Goal: Transaction & Acquisition: Purchase product/service

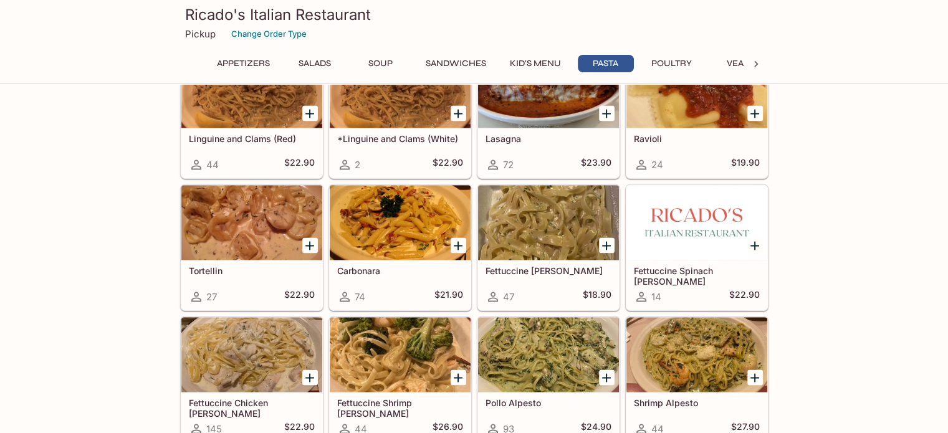
scroll to position [1869, 0]
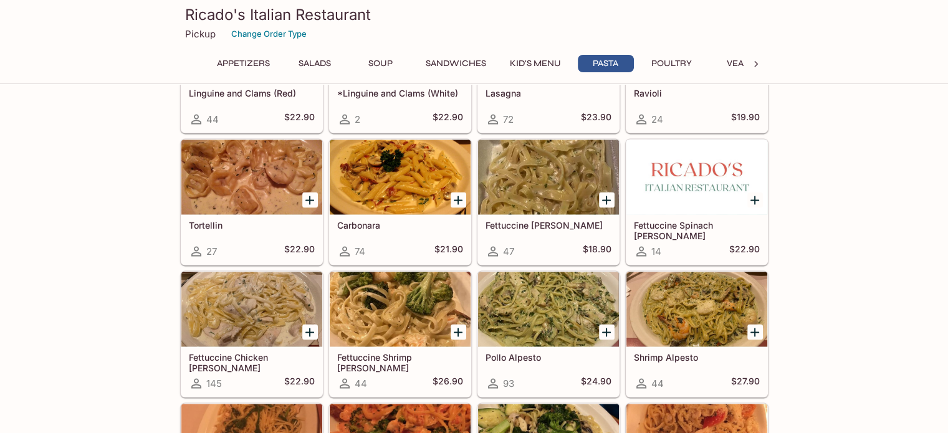
click at [555, 302] on div at bounding box center [548, 309] width 141 height 75
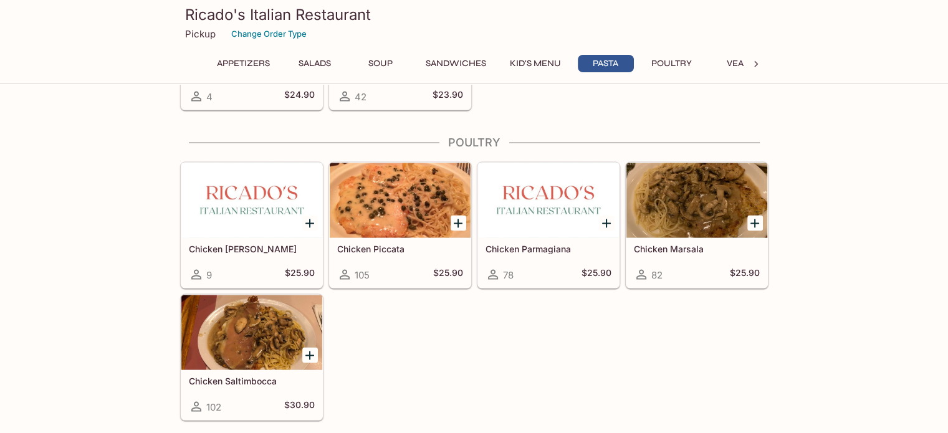
scroll to position [2459, 0]
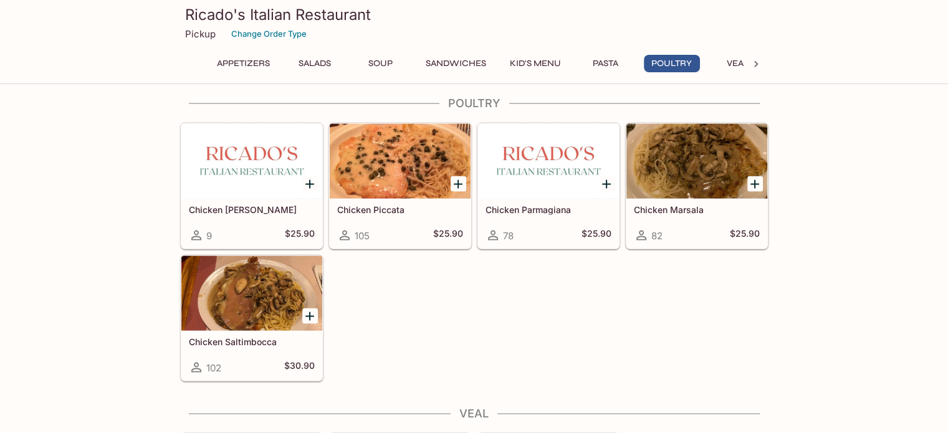
click at [275, 156] on div at bounding box center [251, 161] width 141 height 75
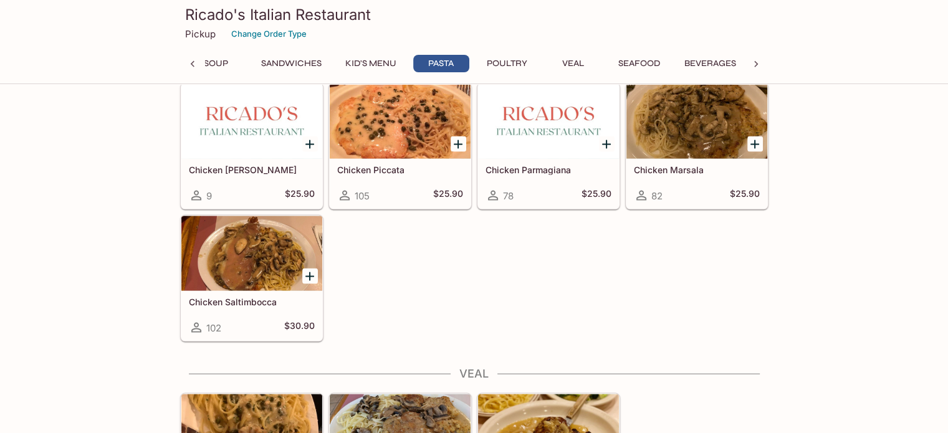
scroll to position [2500, 0]
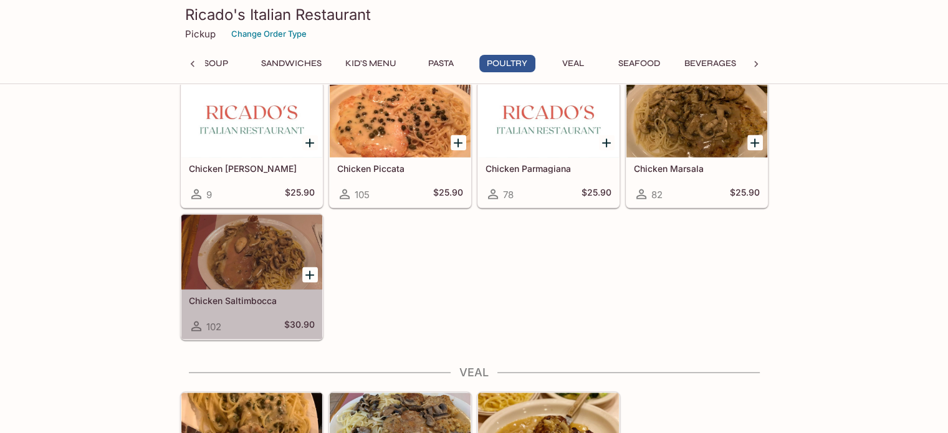
click at [214, 253] on div at bounding box center [251, 252] width 141 height 75
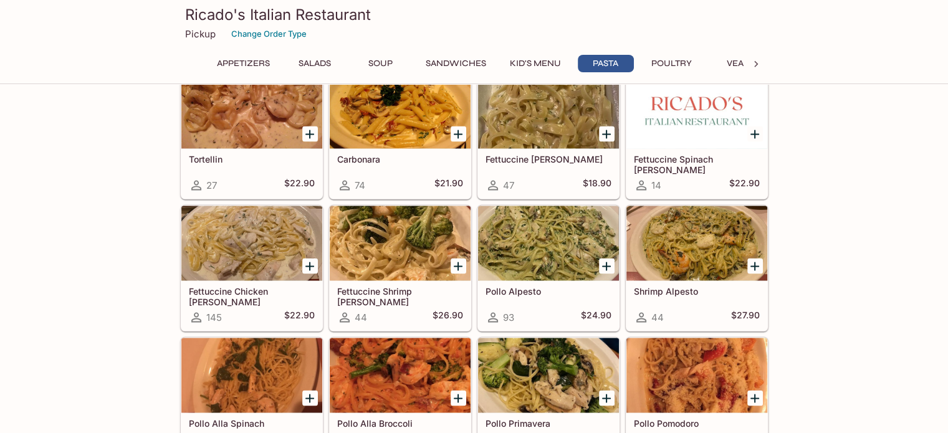
scroll to position [2023, 0]
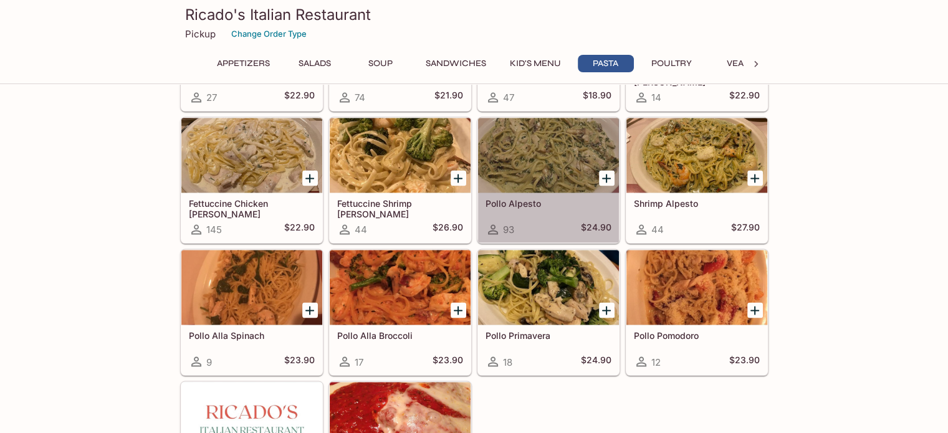
click at [575, 146] on div at bounding box center [548, 155] width 141 height 75
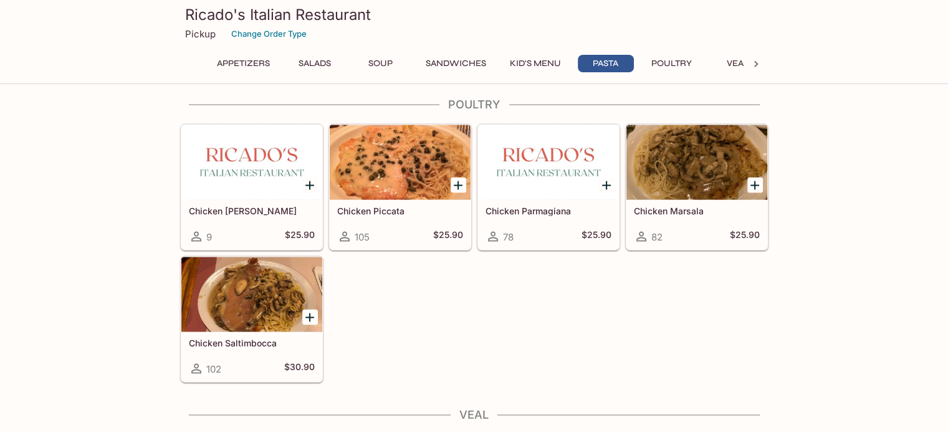
scroll to position [2459, 0]
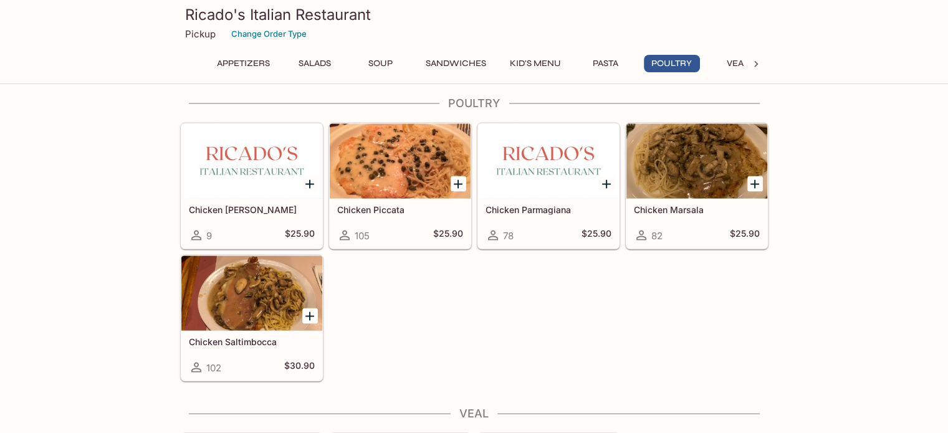
click at [245, 144] on div at bounding box center [251, 161] width 141 height 75
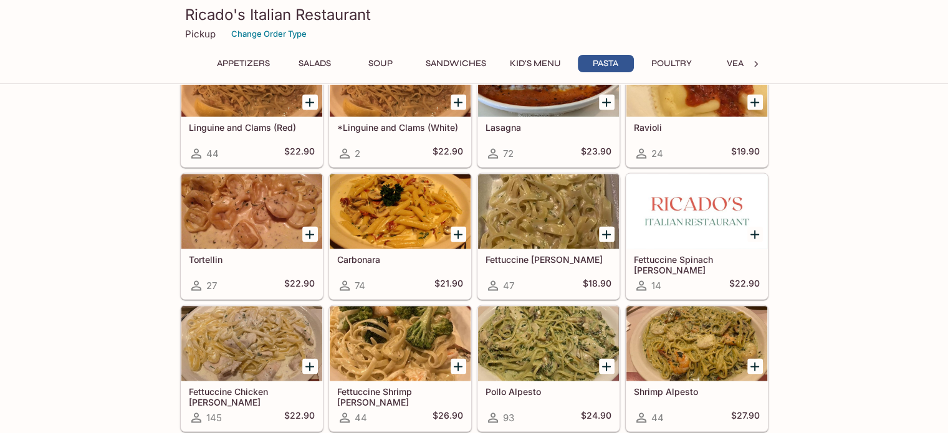
scroll to position [1836, 0]
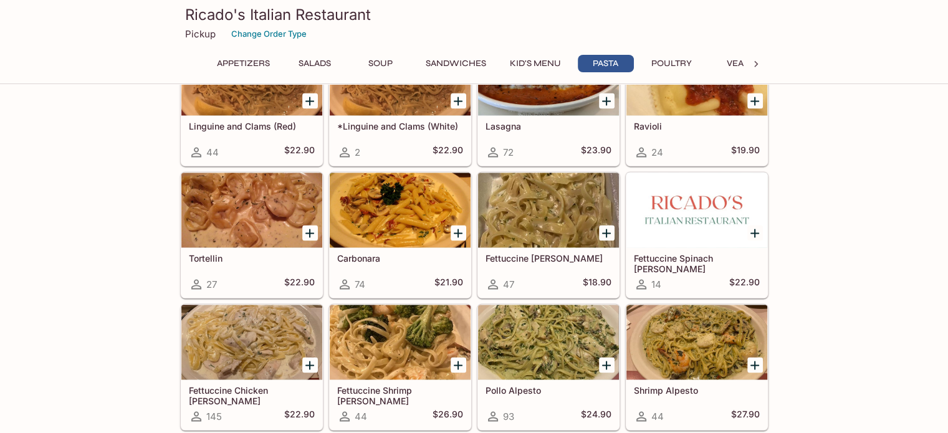
click at [421, 186] on div at bounding box center [400, 210] width 141 height 75
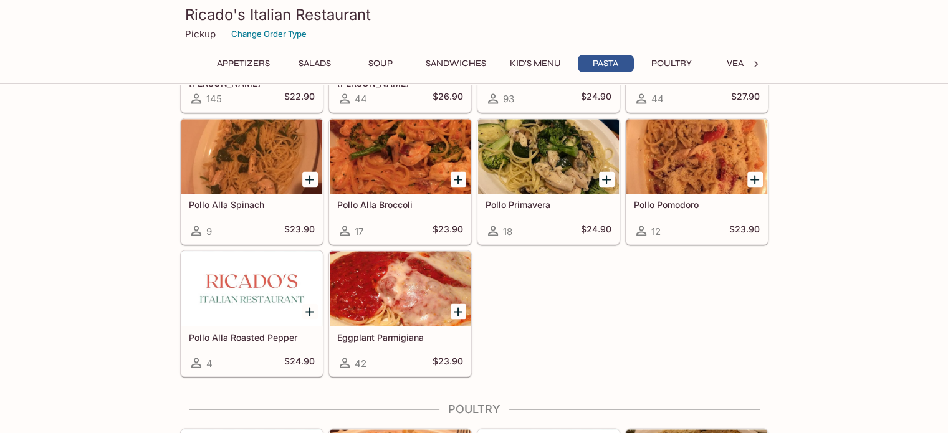
scroll to position [2397, 0]
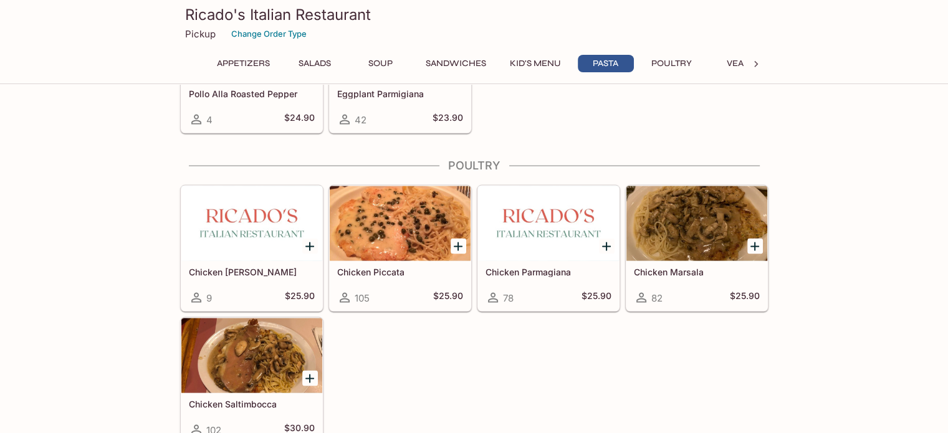
click at [675, 234] on div at bounding box center [696, 223] width 141 height 75
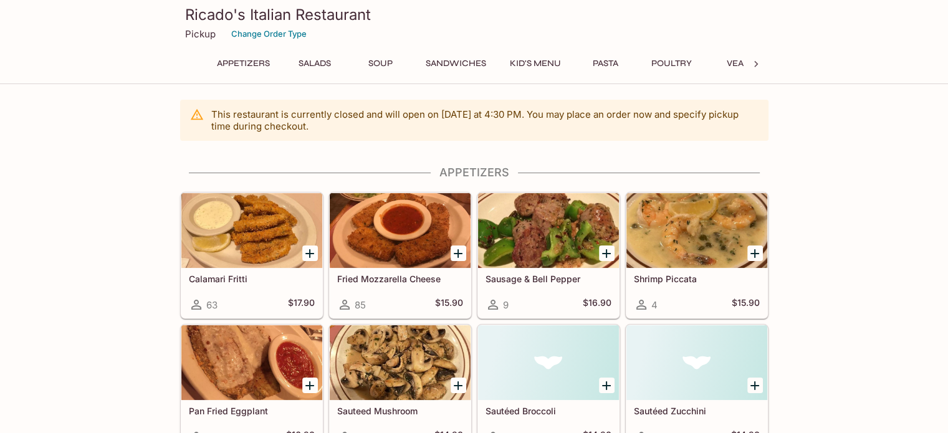
click at [601, 64] on button "Pasta" at bounding box center [606, 63] width 56 height 17
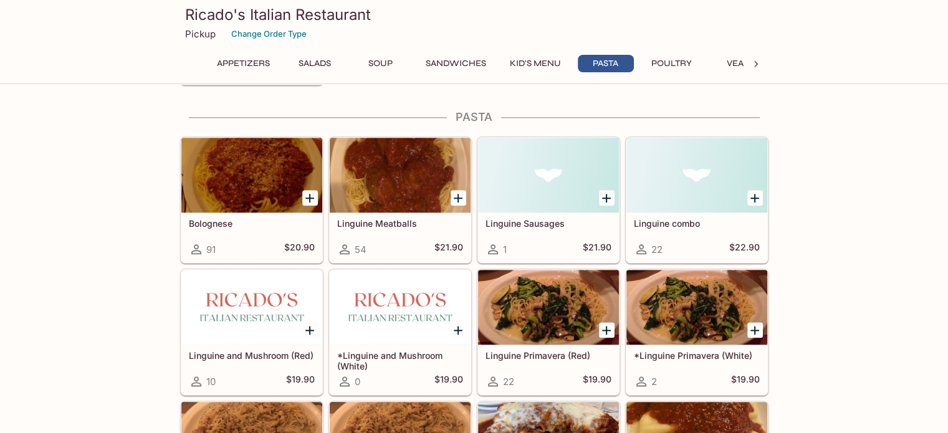
click at [738, 69] on button "Veal" at bounding box center [738, 63] width 56 height 17
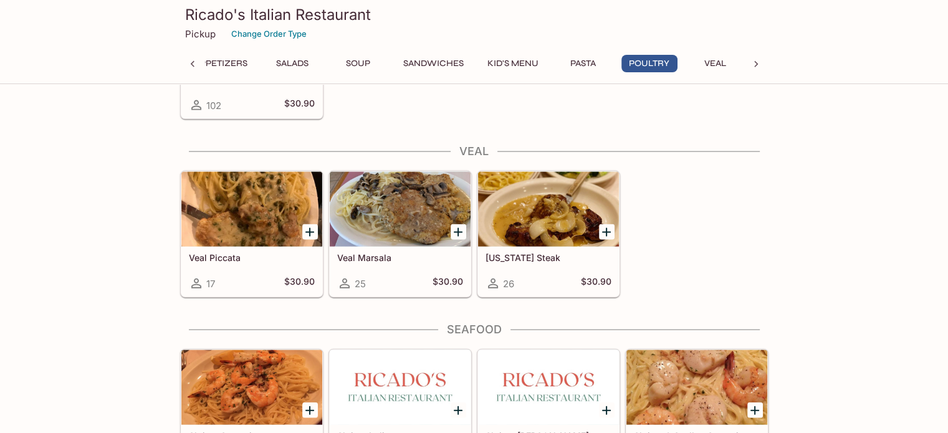
scroll to position [2751, 0]
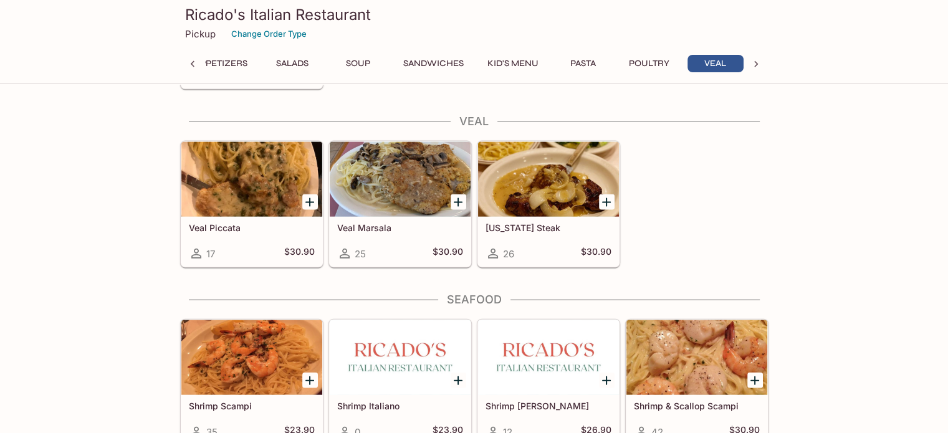
click at [551, 198] on div at bounding box center [548, 179] width 141 height 75
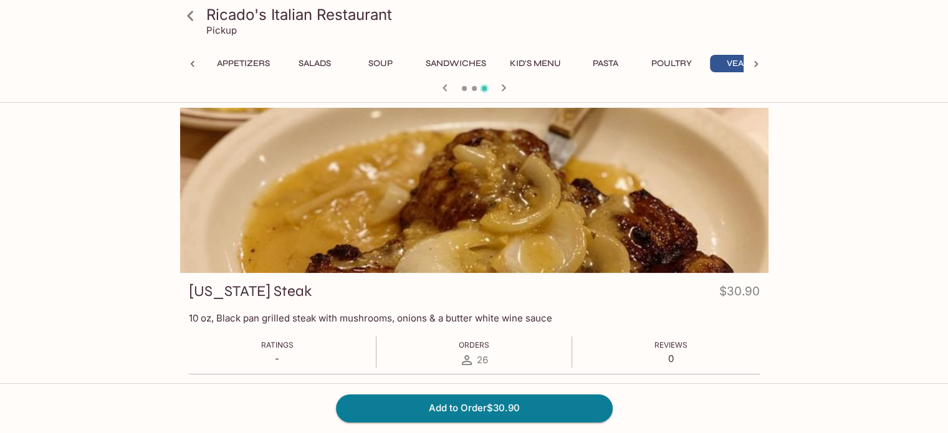
scroll to position [0, 22]
click at [67, 133] on div "Ricado's Italian Restaurant Pickup Appetizers Salads Soup Sandwiches Kid's Menu…" at bounding box center [474, 324] width 948 height 433
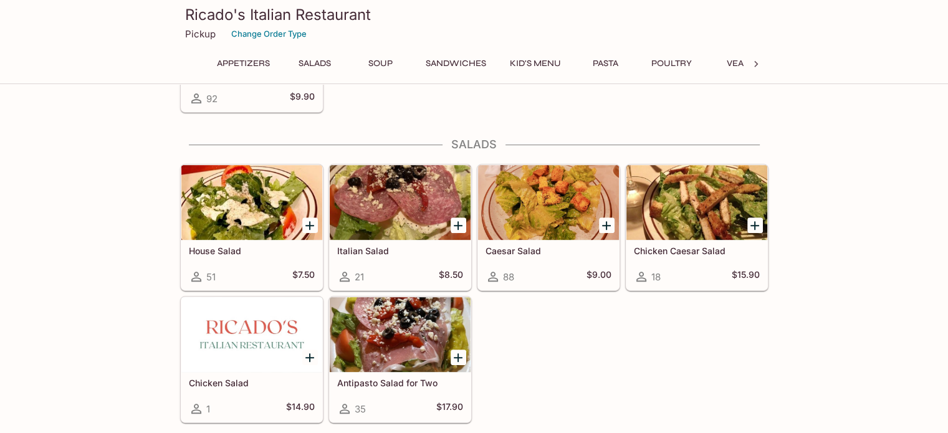
scroll to position [465, 0]
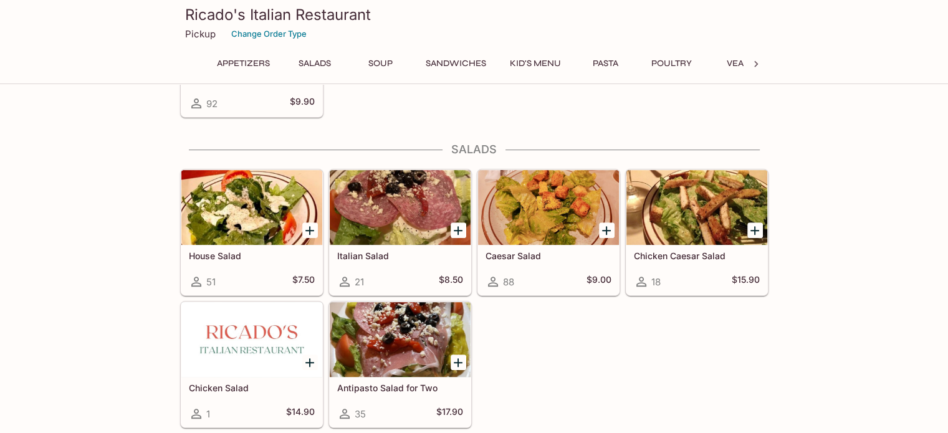
click at [755, 62] on icon at bounding box center [756, 64] width 4 height 6
click at [517, 64] on button "Veal" at bounding box center [508, 63] width 56 height 17
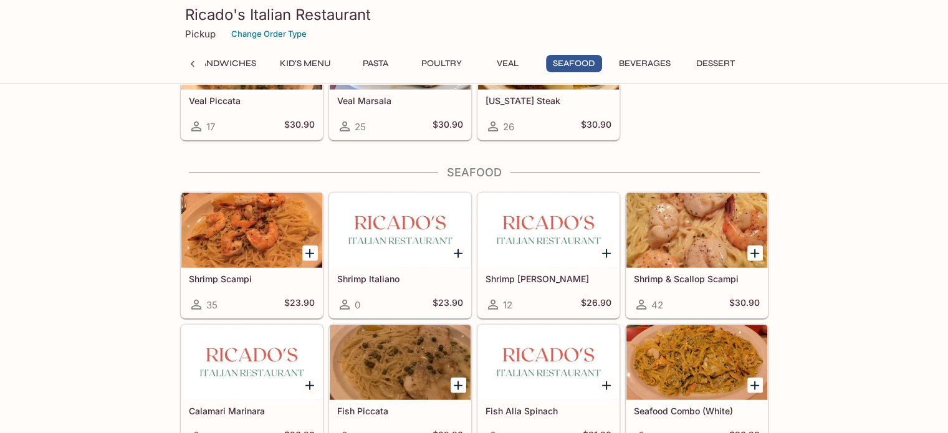
scroll to position [2876, 0]
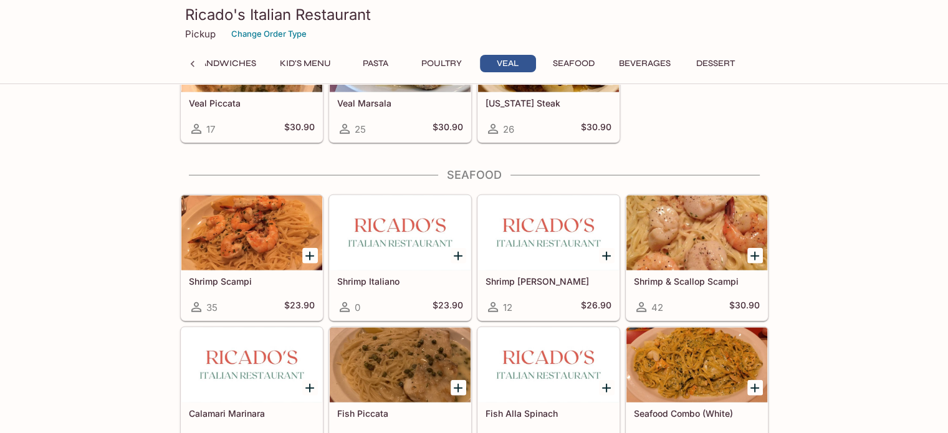
click at [390, 60] on button "Pasta" at bounding box center [376, 63] width 56 height 17
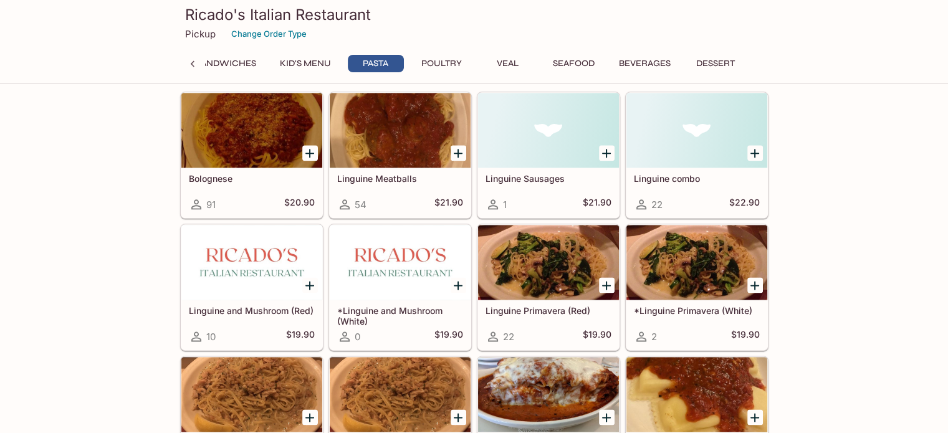
scroll to position [1475, 0]
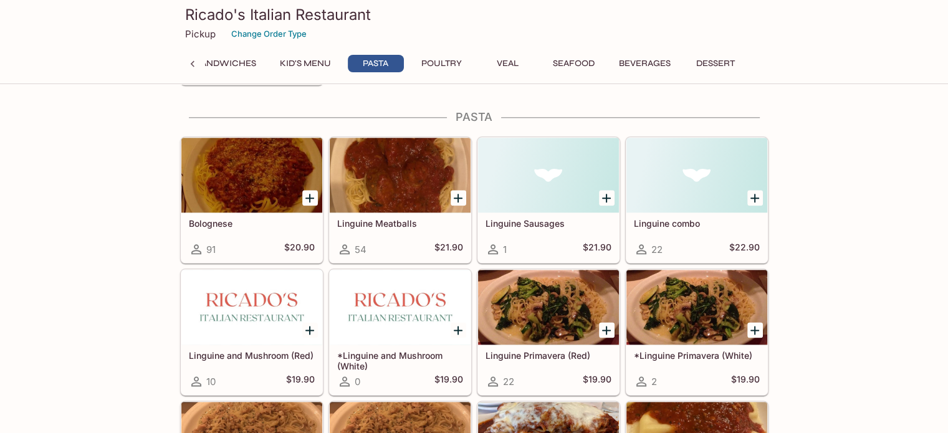
drag, startPoint x: 807, startPoint y: 308, endPoint x: 822, endPoint y: 239, distance: 71.5
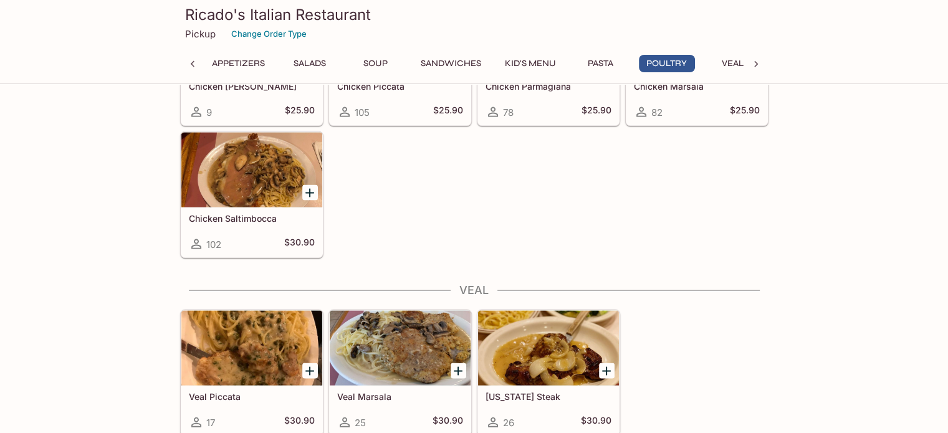
scroll to position [2617, 0]
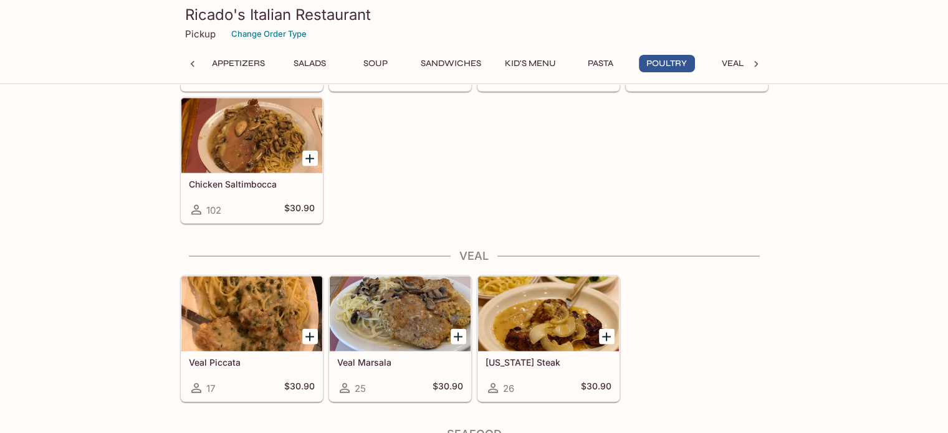
click at [391, 319] on div at bounding box center [400, 314] width 141 height 75
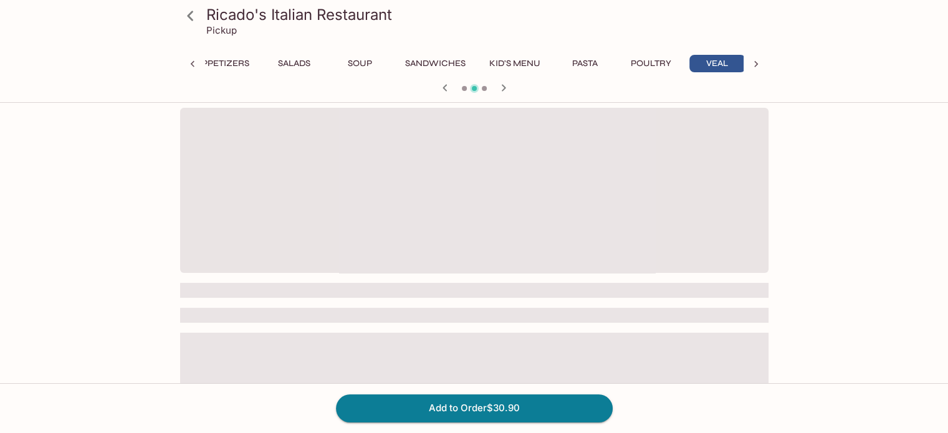
scroll to position [0, 22]
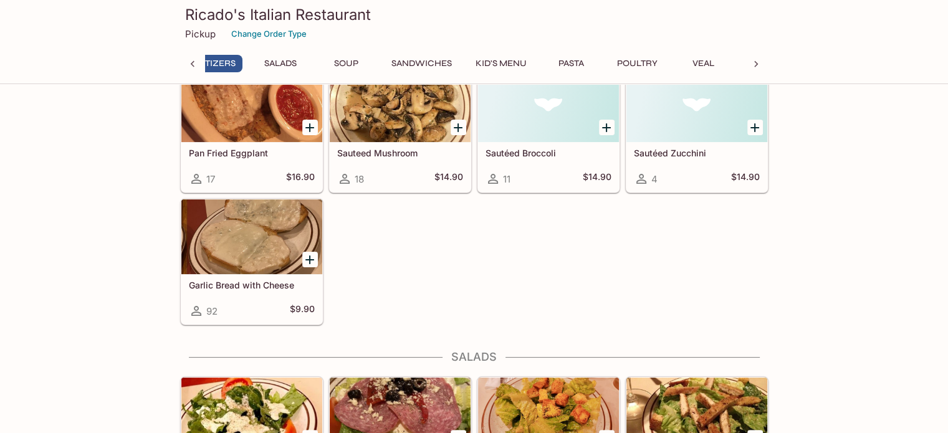
scroll to position [0, 5]
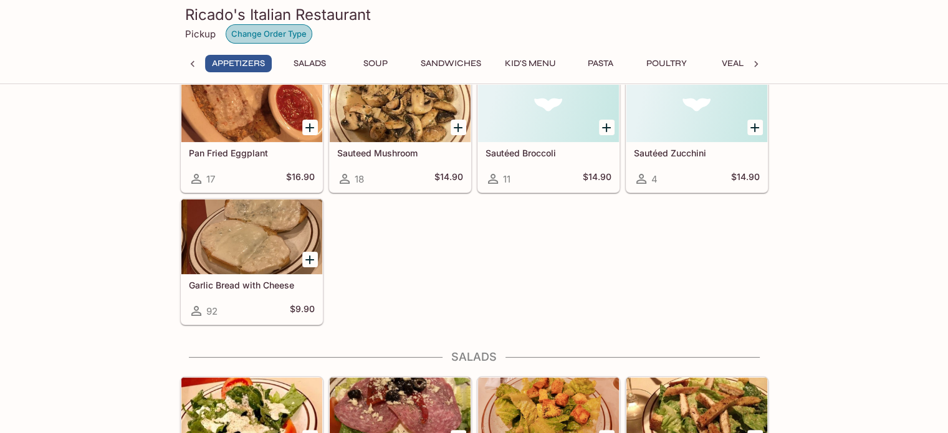
click at [245, 34] on button "Change Order Type" at bounding box center [269, 33] width 87 height 19
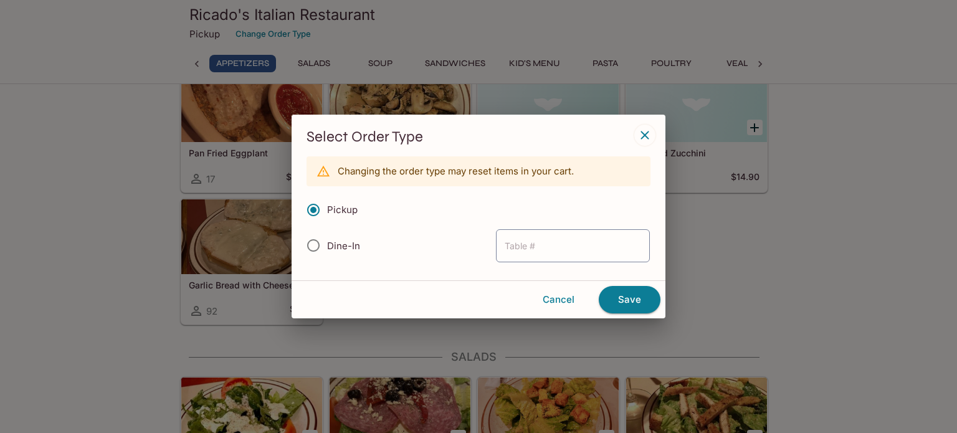
click at [646, 141] on icon "button" at bounding box center [644, 135] width 15 height 15
